Goal: Complete application form

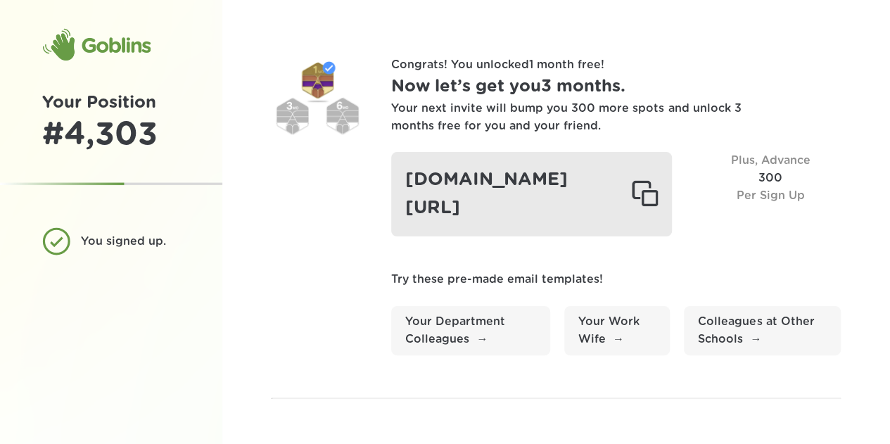
click at [523, 182] on div "[DOMAIN_NAME][URL]" at bounding box center [531, 194] width 281 height 84
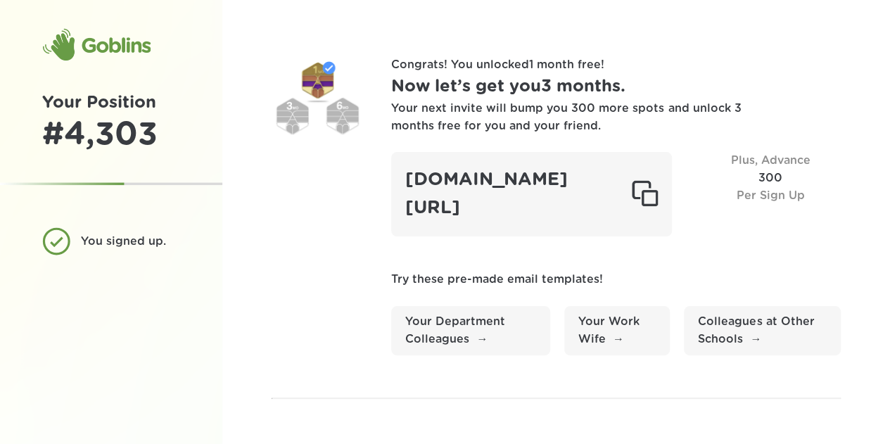
click at [54, 51] on div "Goblins" at bounding box center [96, 45] width 108 height 34
click at [55, 246] on div "You signed up." at bounding box center [111, 241] width 138 height 28
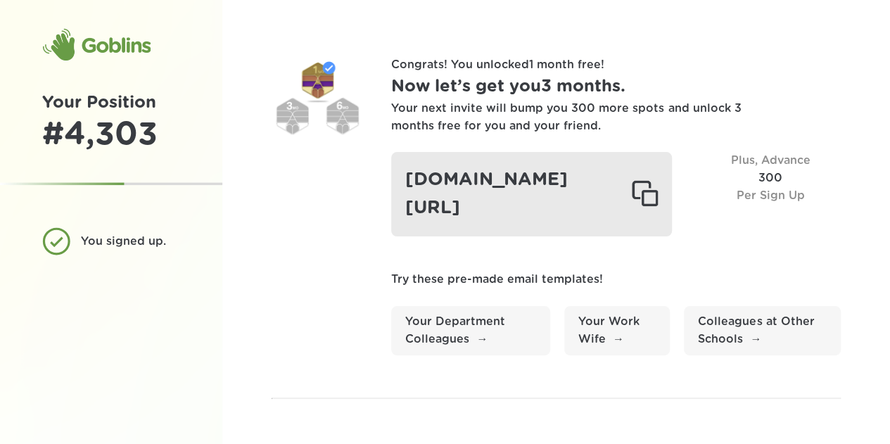
click at [510, 194] on div "[DOMAIN_NAME][URL]" at bounding box center [531, 194] width 281 height 84
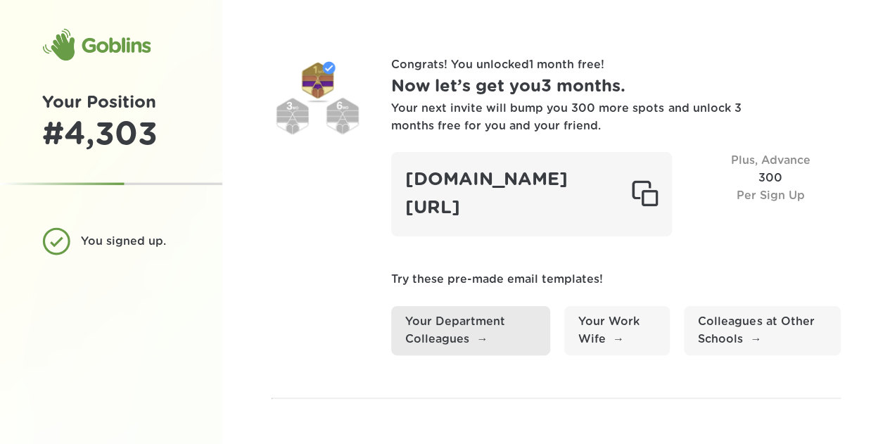
scroll to position [166, 0]
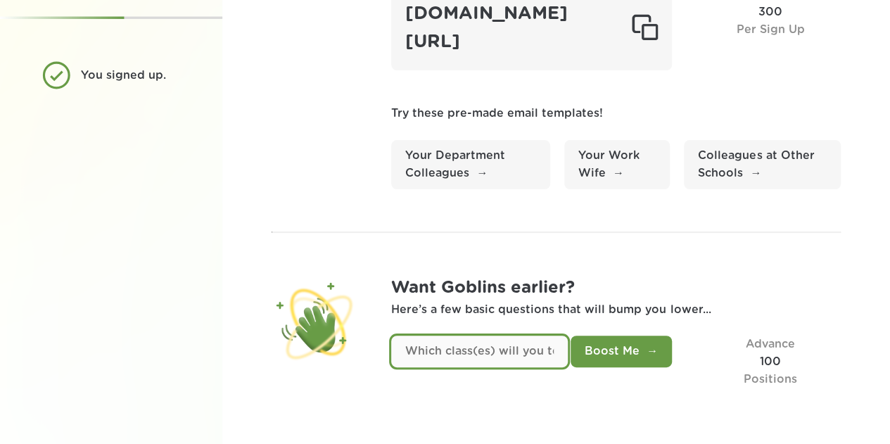
click at [470, 355] on input "text" at bounding box center [479, 352] width 177 height 32
type input "5-8 math"
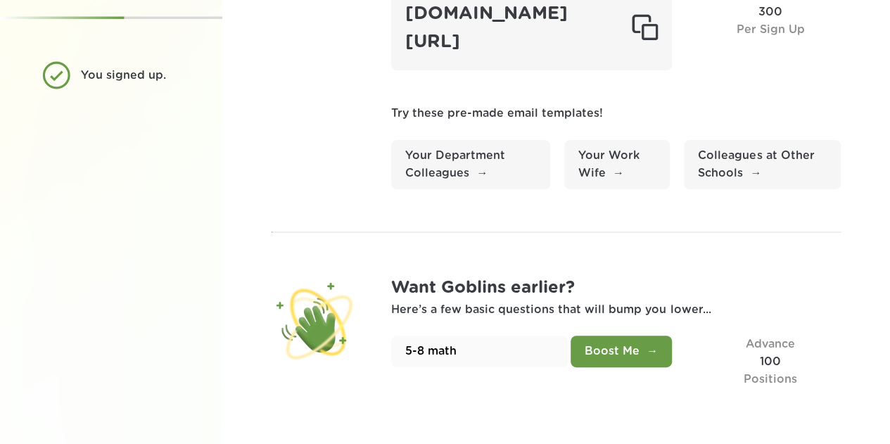
click at [608, 361] on button "Boost Me" at bounding box center [621, 352] width 101 height 32
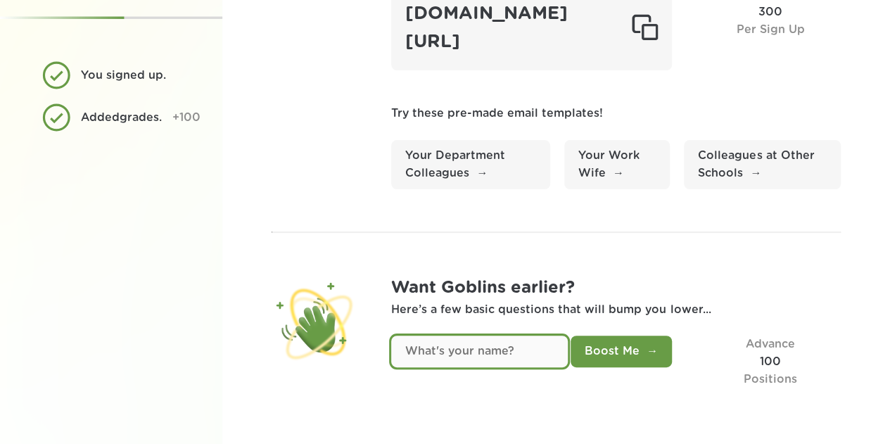
click at [495, 355] on input "text" at bounding box center [479, 352] width 177 height 32
type input "Lauren"
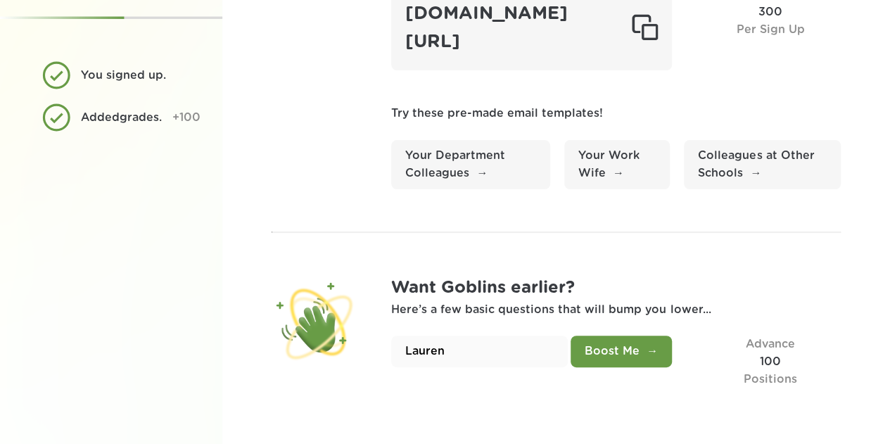
click at [598, 353] on button "Boost Me" at bounding box center [621, 352] width 101 height 32
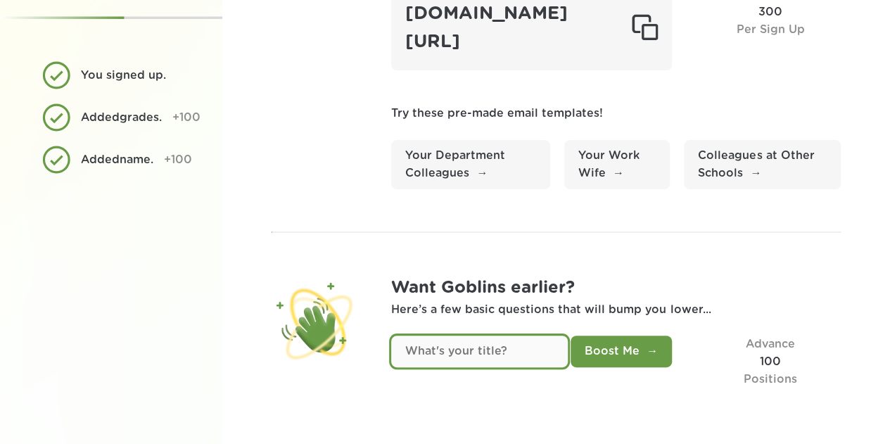
click at [504, 354] on input "text" at bounding box center [479, 352] width 177 height 32
type input "Math Interventionist"
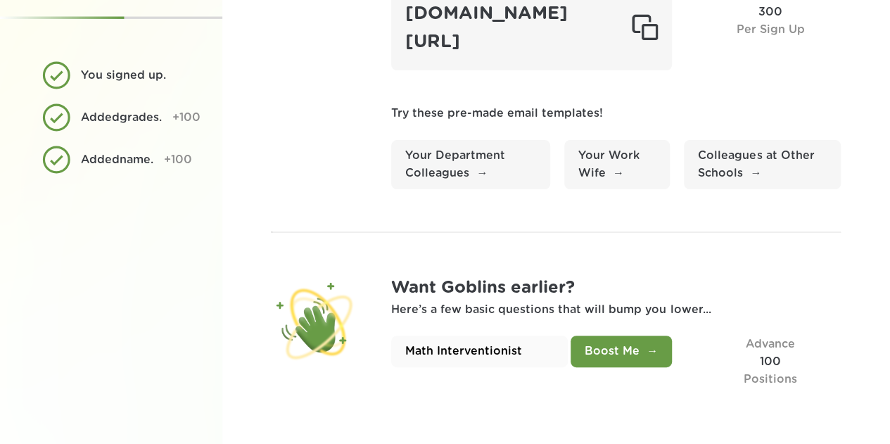
click at [628, 351] on button "Boost Me" at bounding box center [621, 352] width 101 height 32
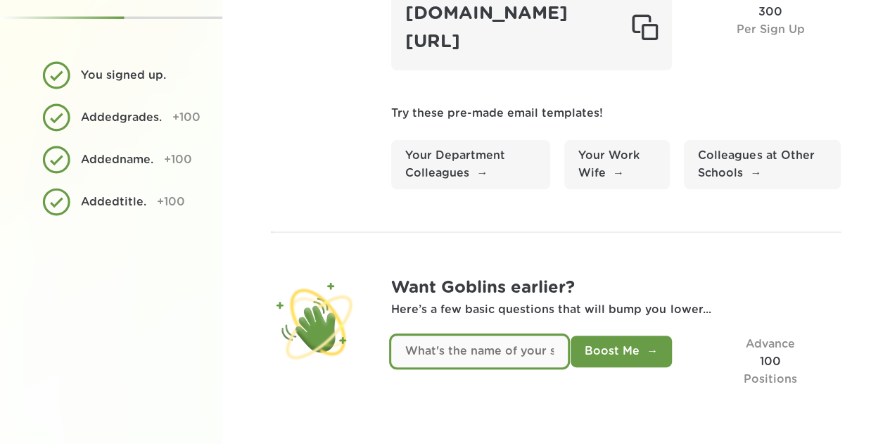
click at [470, 336] on input "text" at bounding box center [479, 352] width 177 height 32
type input "[PERSON_NAME]"
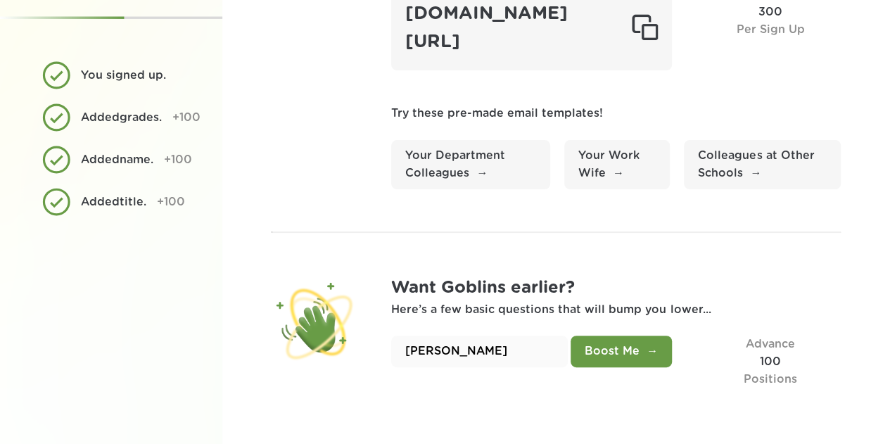
click at [647, 355] on button "Boost Me" at bounding box center [621, 352] width 101 height 32
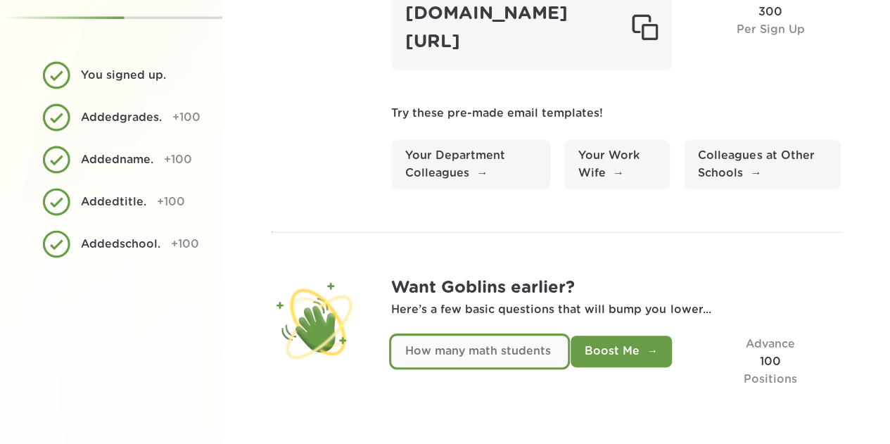
click at [486, 350] on input "text" at bounding box center [479, 352] width 177 height 32
type input "250"
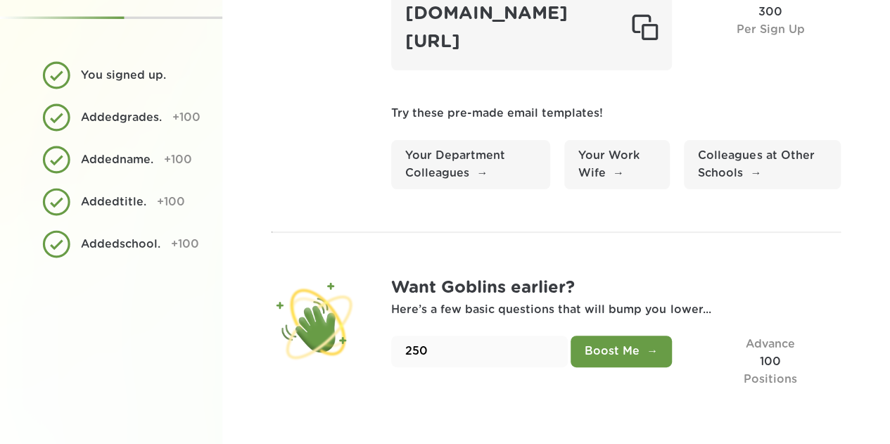
click at [636, 362] on button "Boost Me" at bounding box center [621, 352] width 101 height 32
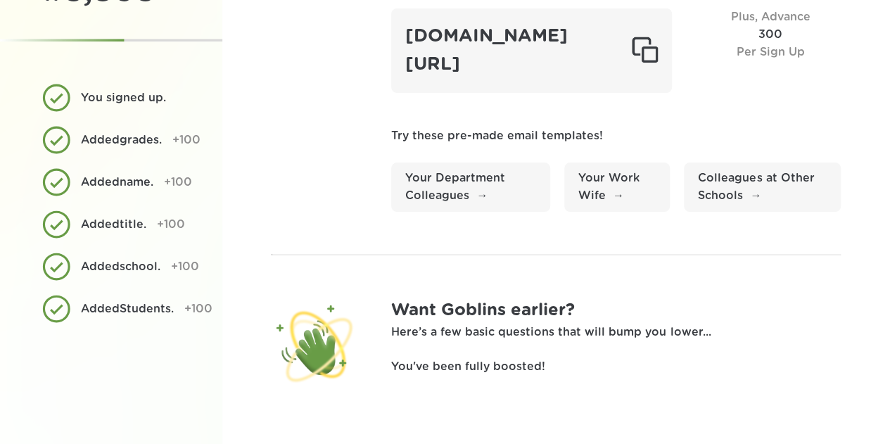
scroll to position [0, 0]
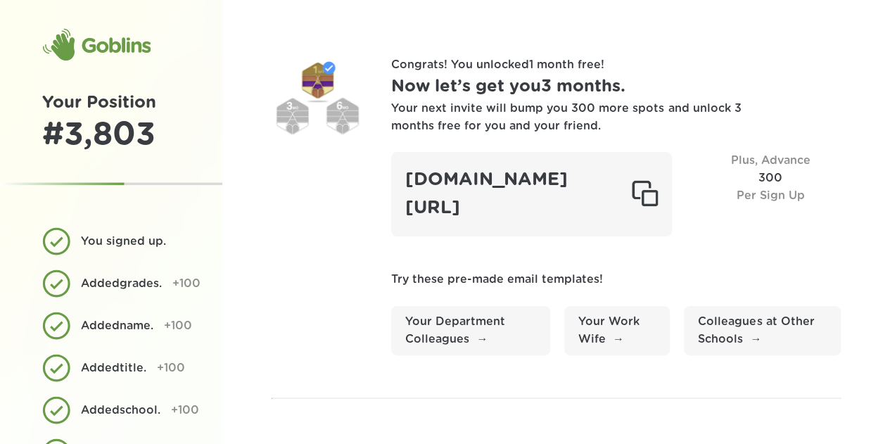
click at [308, 75] on div at bounding box center [318, 102] width 92 height 92
click at [106, 57] on div "Goblins" at bounding box center [96, 45] width 108 height 34
click at [66, 38] on div "Goblins" at bounding box center [96, 45] width 108 height 34
